Goal: Entertainment & Leisure: Consume media (video, audio)

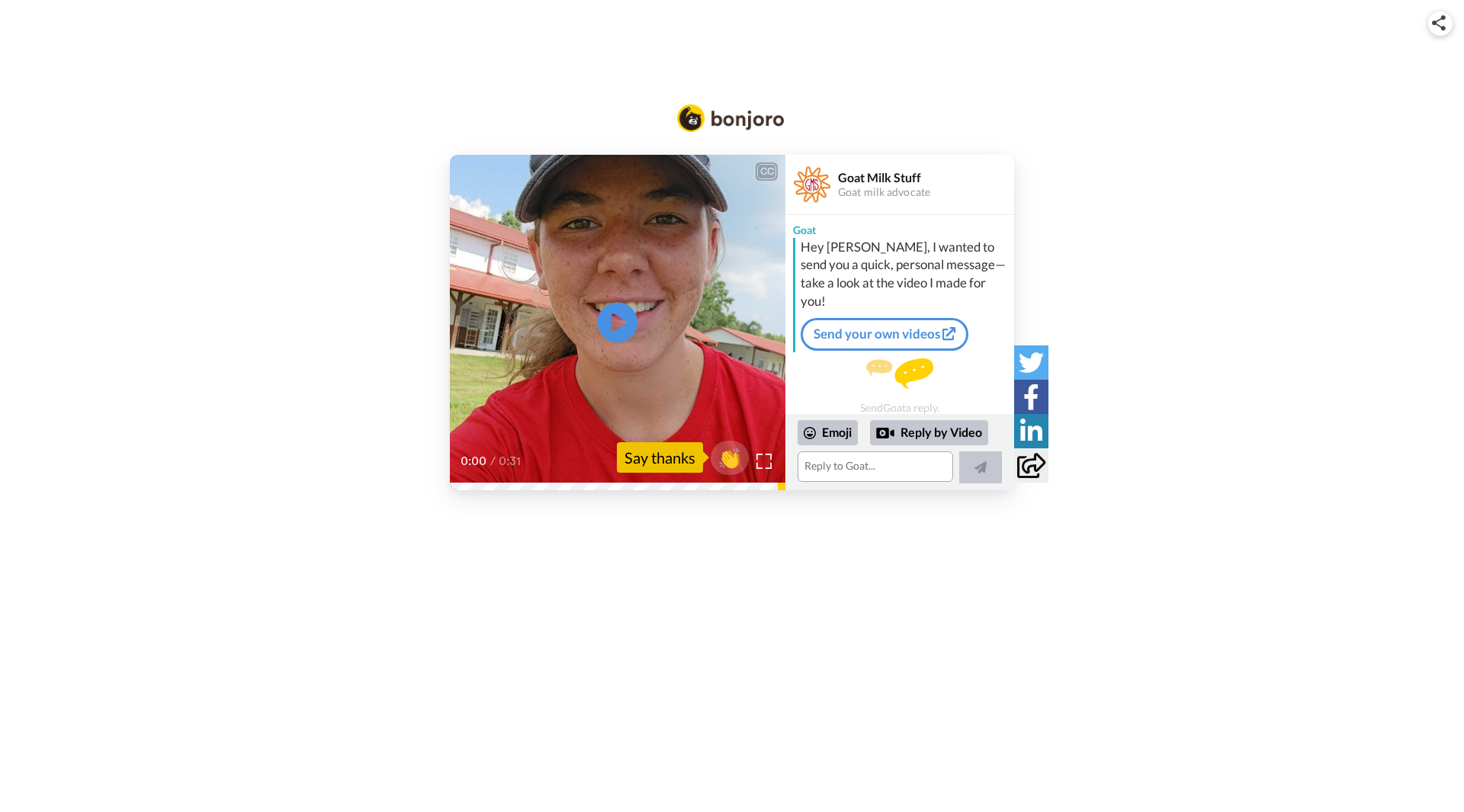
click at [618, 319] on icon "Play/Pause" at bounding box center [617, 322] width 40 height 72
click at [651, 461] on div "Say thanks" at bounding box center [660, 457] width 86 height 31
click at [657, 461] on div "Say thanks" at bounding box center [660, 457] width 86 height 31
click at [666, 461] on div "Say thanks" at bounding box center [660, 457] width 86 height 31
click at [613, 316] on icon "Play/Pause" at bounding box center [617, 322] width 40 height 72
